Goal: Task Accomplishment & Management: Manage account settings

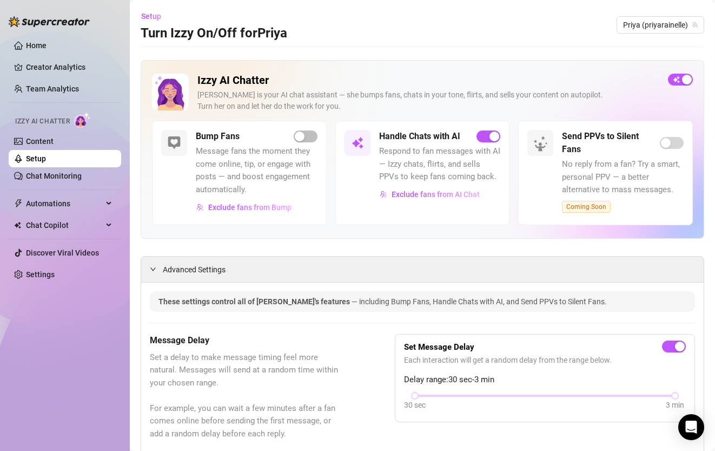
click at [81, 129] on div "Izzy AI Chatter" at bounding box center [63, 120] width 115 height 24
click at [54, 138] on link "Content" at bounding box center [40, 141] width 28 height 9
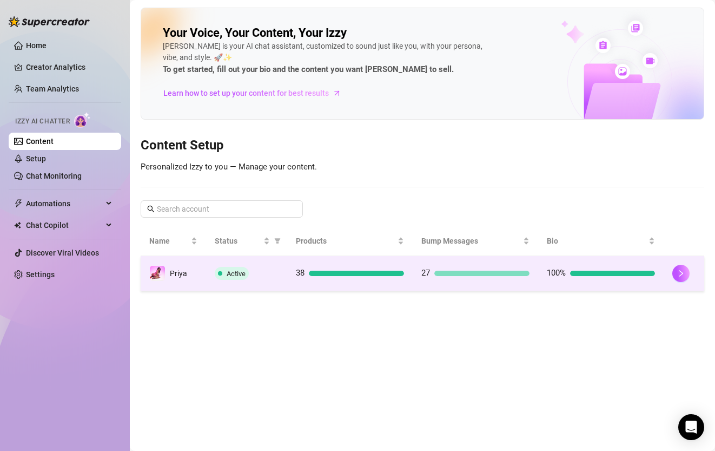
click at [207, 279] on td "Active" at bounding box center [246, 273] width 81 height 35
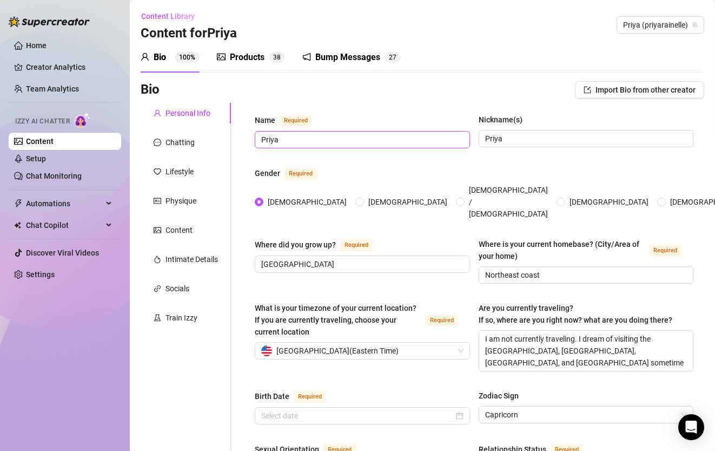
radio input "true"
type input "[DATE]"
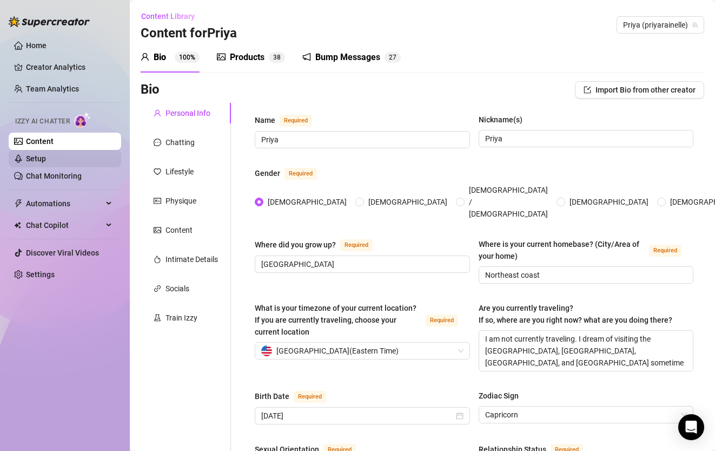
click at [46, 155] on link "Setup" at bounding box center [36, 158] width 20 height 9
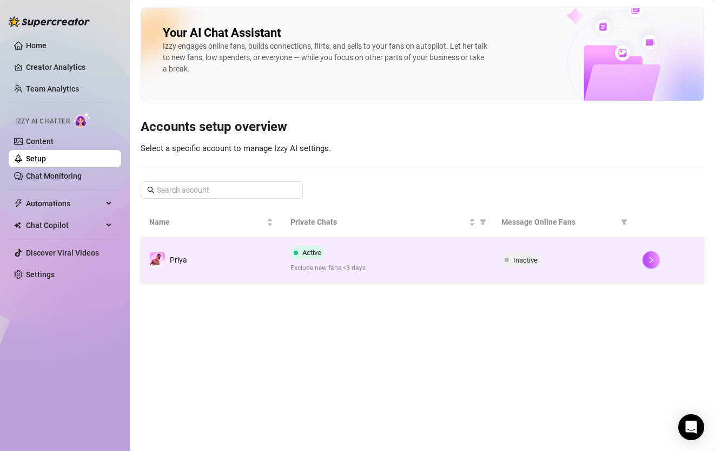
click at [364, 276] on td "Active Exclude new fans <3 days" at bounding box center [388, 259] width 212 height 45
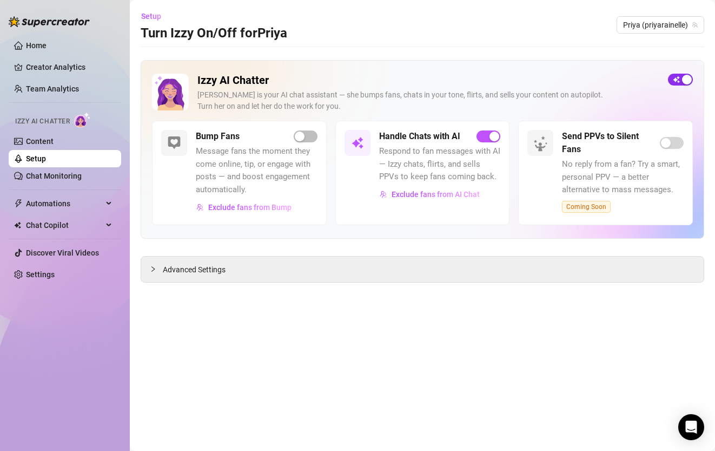
click at [676, 75] on span "button" at bounding box center [680, 80] width 25 height 12
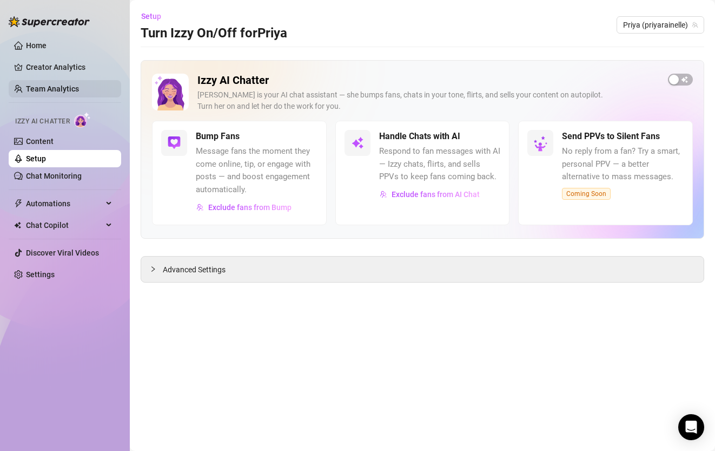
click at [51, 90] on link "Team Analytics" at bounding box center [52, 88] width 53 height 9
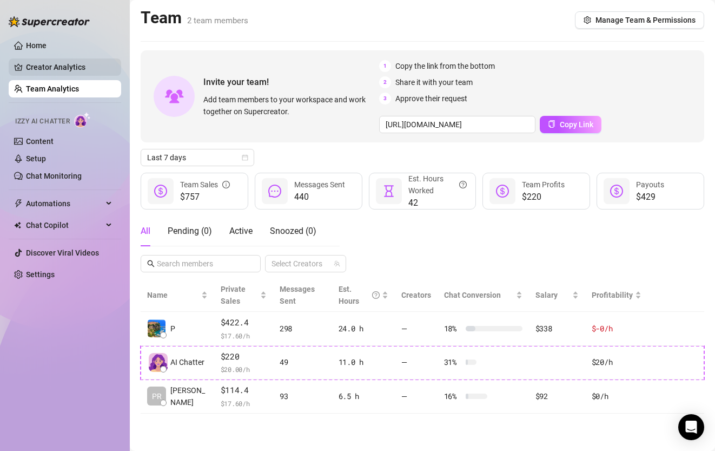
click at [57, 69] on link "Creator Analytics" at bounding box center [69, 66] width 87 height 17
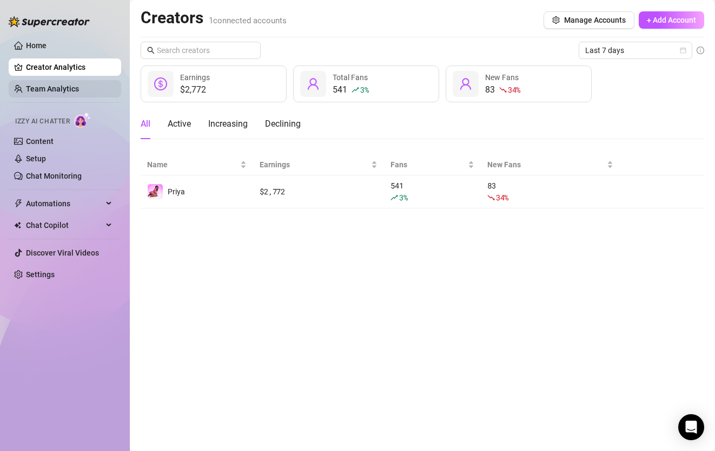
click at [62, 89] on link "Team Analytics" at bounding box center [52, 88] width 53 height 9
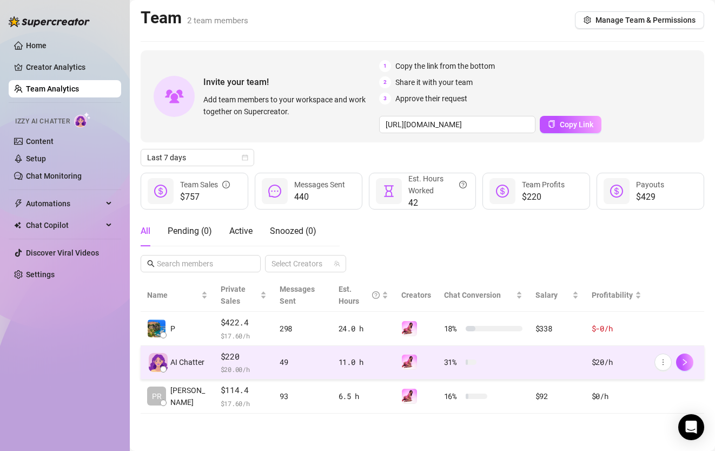
click at [214, 358] on td "$220 $ 20.00 /h" at bounding box center [243, 363] width 59 height 34
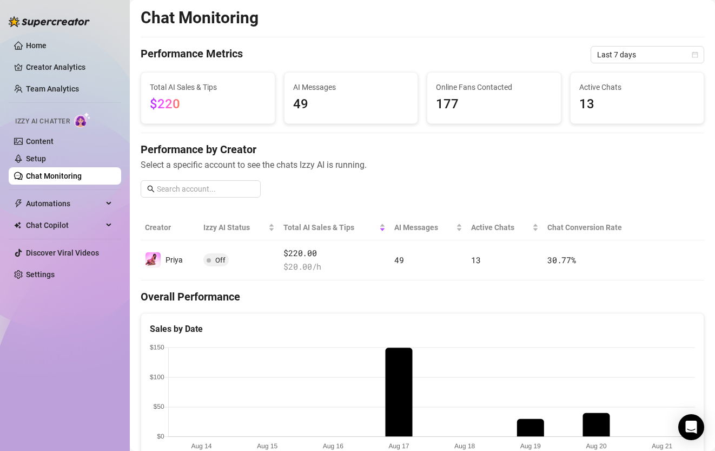
click at [357, 182] on div "Performance by Creator Select a specific account to see the chats Izzy AI is ru…" at bounding box center [423, 174] width 564 height 64
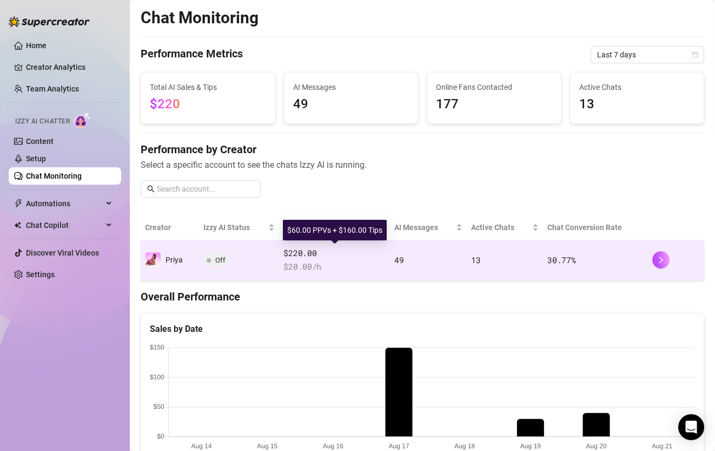
click at [361, 255] on span "$220.00" at bounding box center [334, 253] width 102 height 13
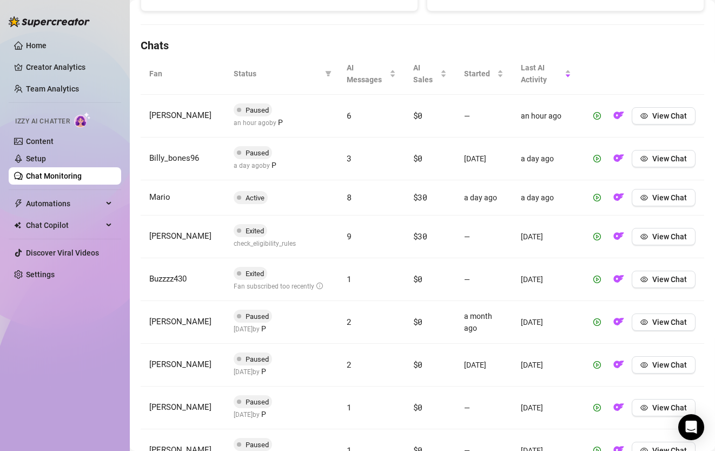
scroll to position [345, 0]
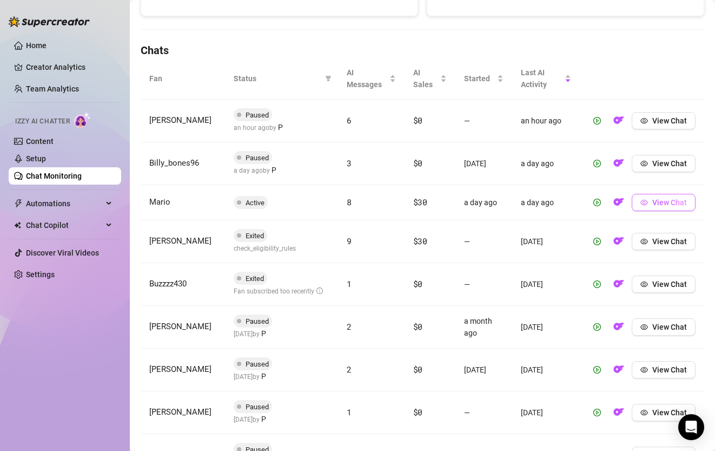
click at [649, 208] on button "View Chat" at bounding box center [664, 202] width 64 height 17
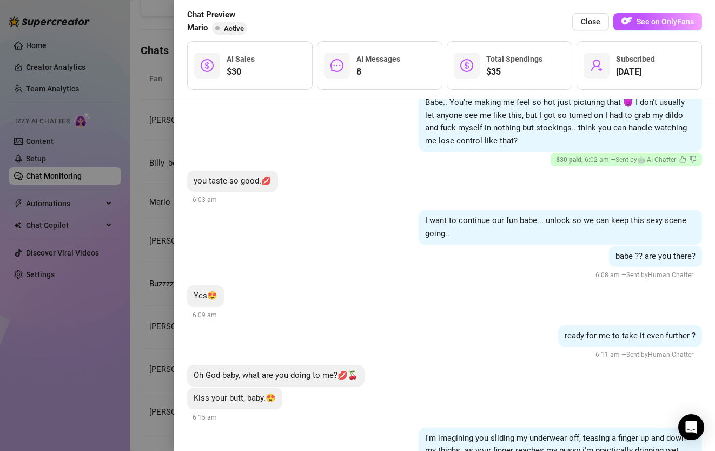
scroll to position [1469, 0]
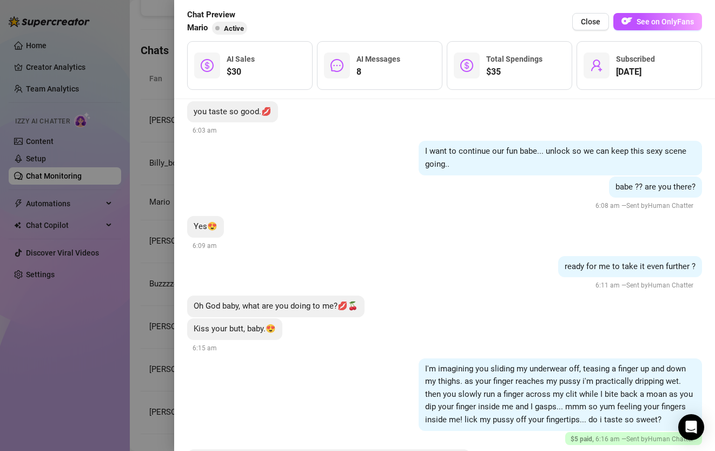
click at [494, 212] on div "babe ?? are you there? 6:08 am — Sent by Human Chatter" at bounding box center [444, 194] width 515 height 36
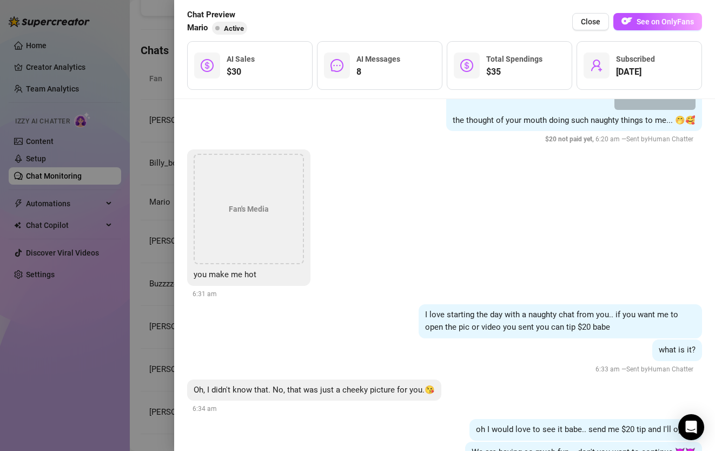
scroll to position [2020, 0]
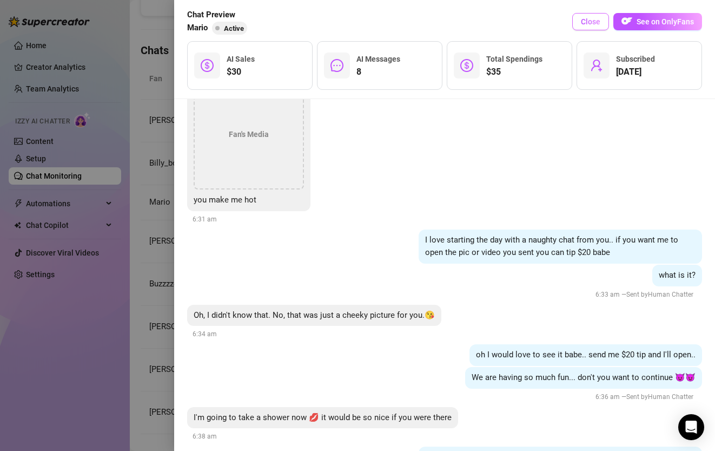
click at [593, 28] on button "Close" at bounding box center [590, 21] width 37 height 17
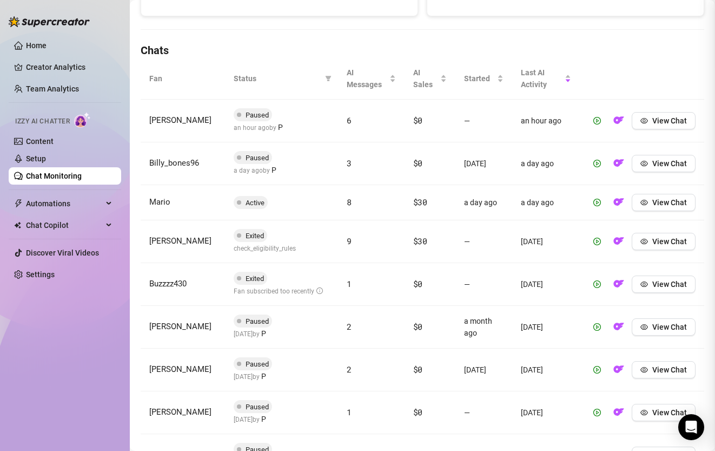
scroll to position [0, 0]
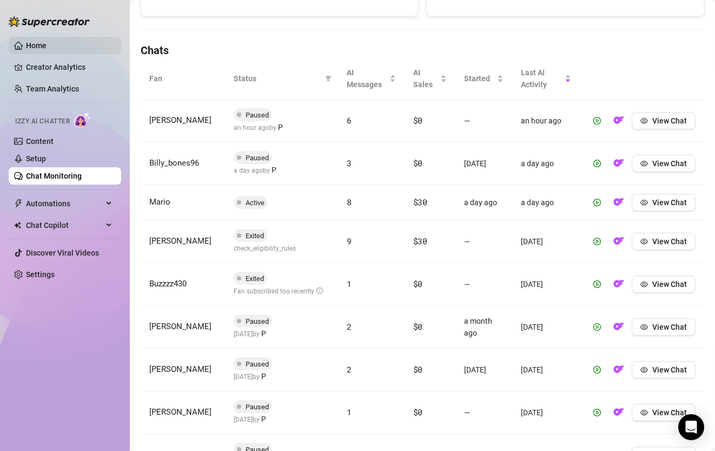
click at [47, 48] on link "Home" at bounding box center [36, 45] width 21 height 9
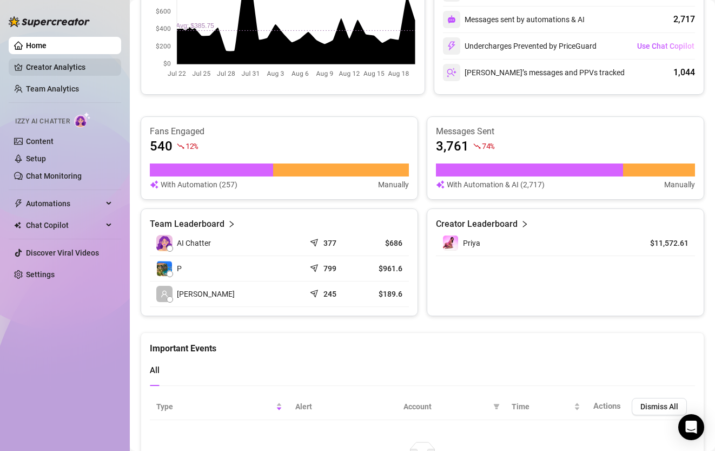
click at [53, 69] on link "Creator Analytics" at bounding box center [69, 66] width 87 height 17
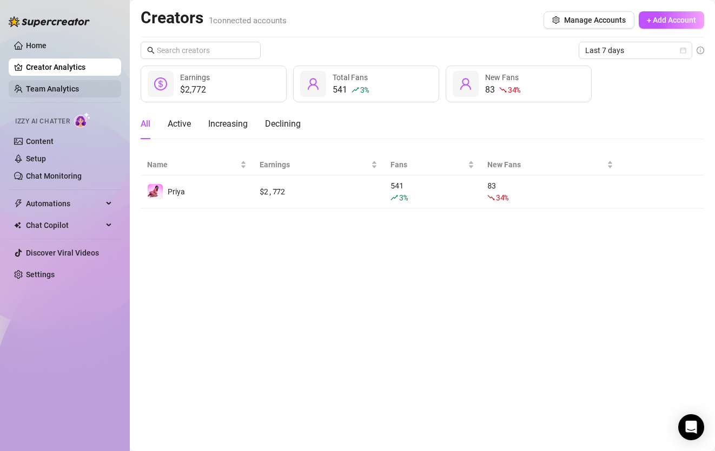
click at [51, 86] on link "Team Analytics" at bounding box center [52, 88] width 53 height 9
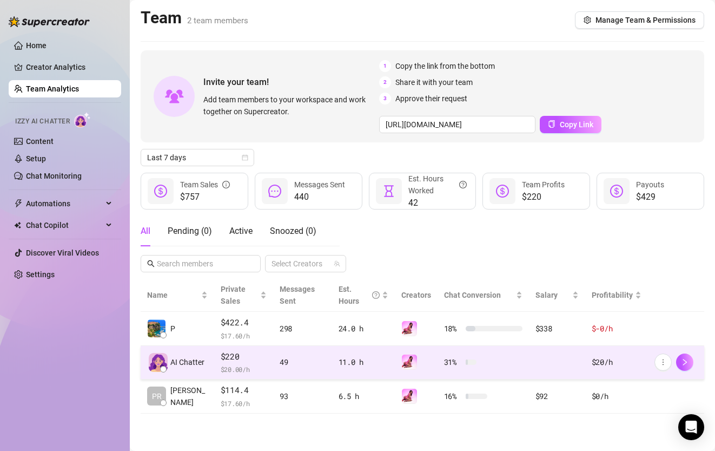
click at [229, 365] on span "$ 20.00 /h" at bounding box center [244, 369] width 46 height 11
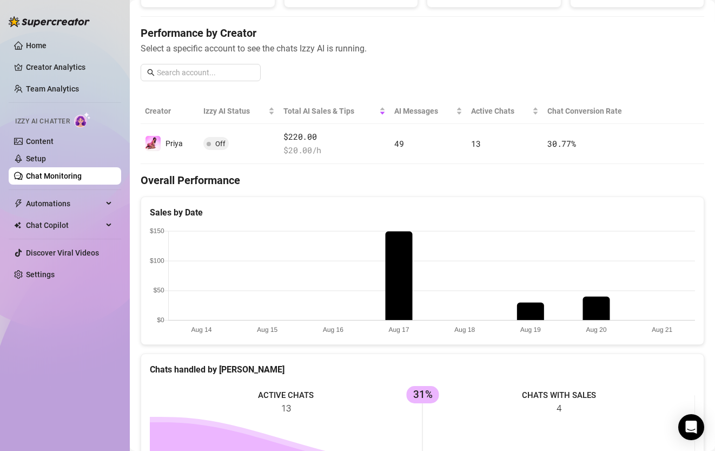
scroll to position [115, 0]
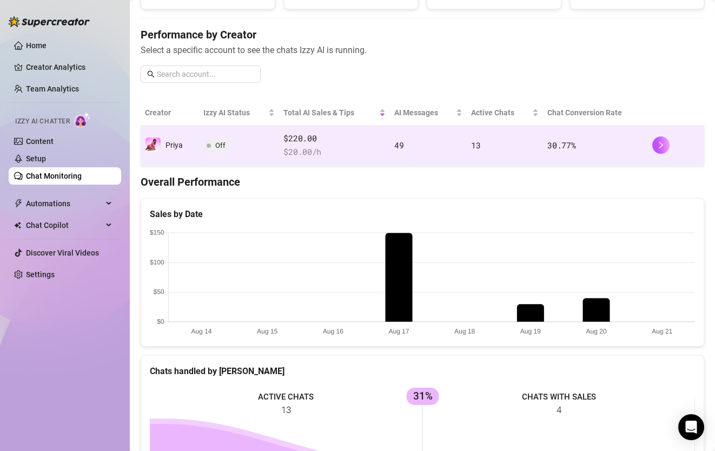
click at [262, 148] on td "Off" at bounding box center [239, 145] width 80 height 40
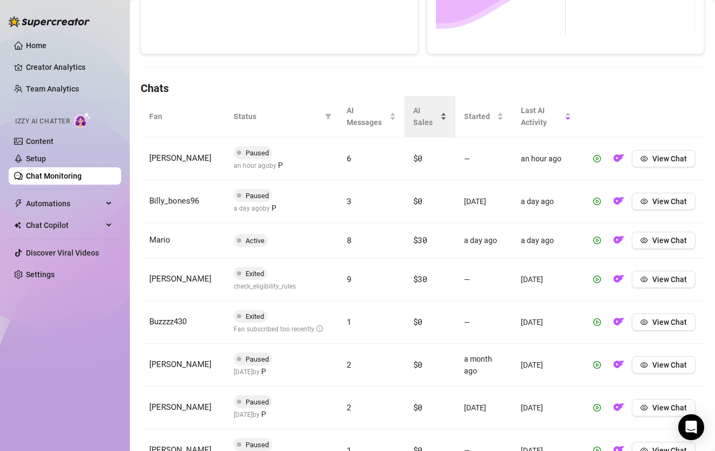
scroll to position [480, 0]
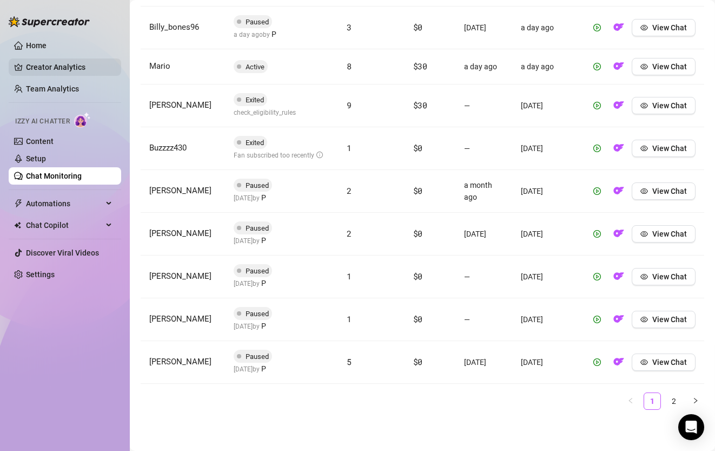
click at [54, 67] on link "Creator Analytics" at bounding box center [69, 66] width 87 height 17
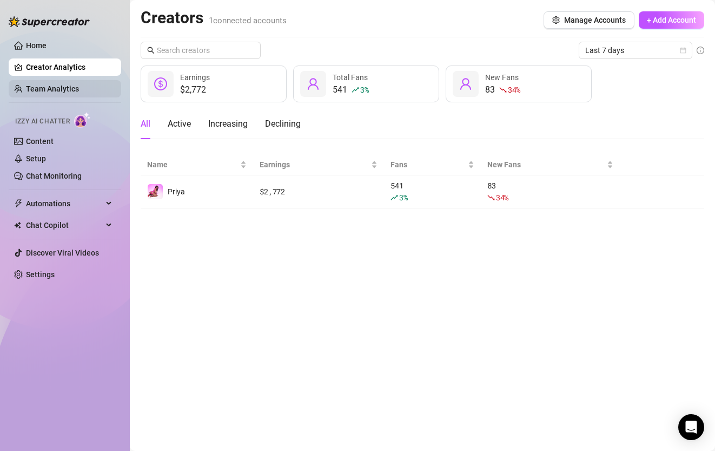
click at [64, 90] on link "Team Analytics" at bounding box center [52, 88] width 53 height 9
